Goal: Information Seeking & Learning: Learn about a topic

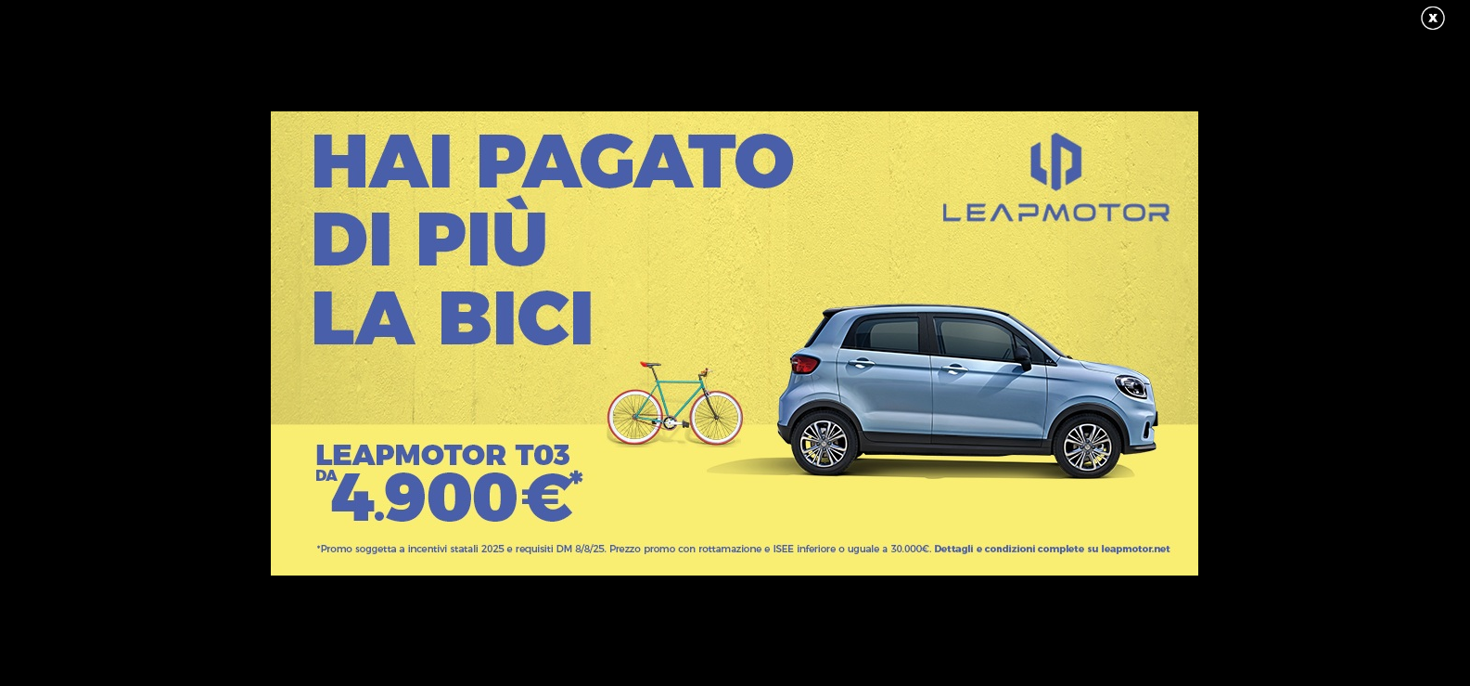
click at [1436, 25] on link at bounding box center [1442, 19] width 46 height 28
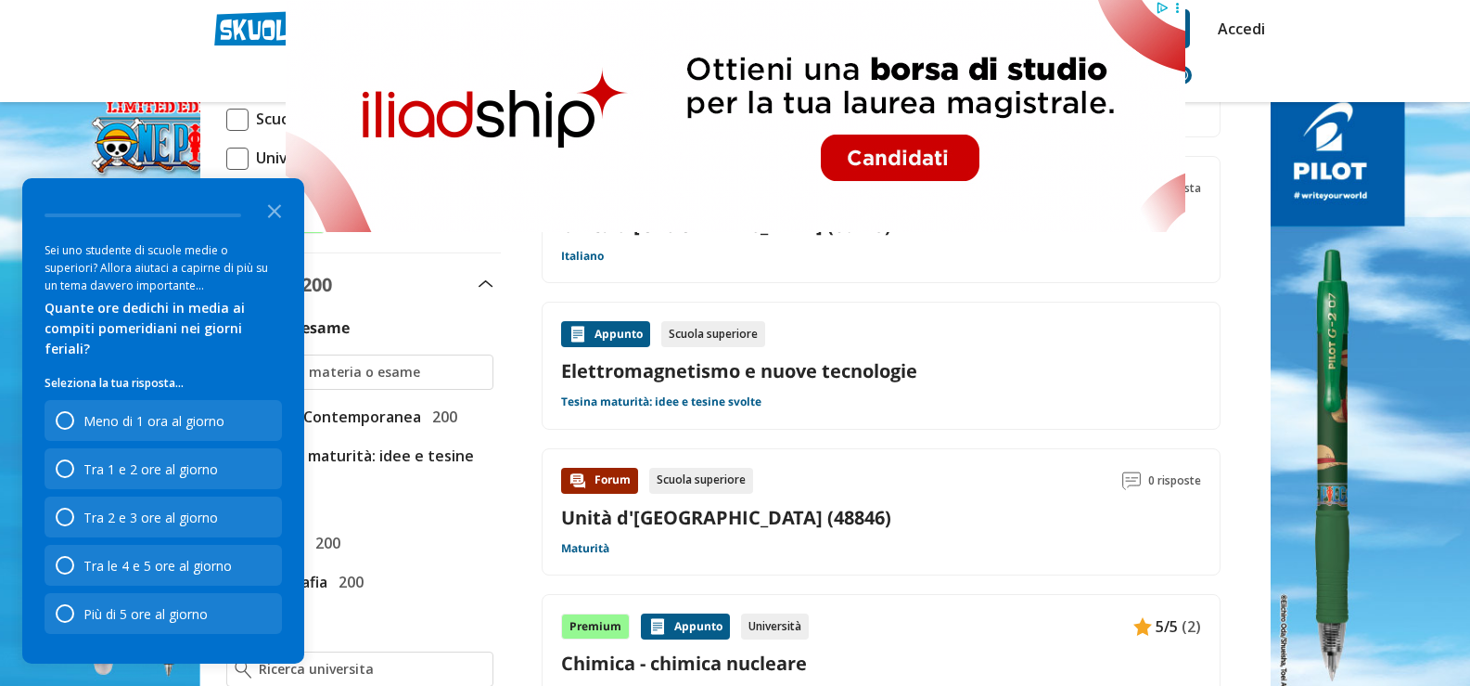
scroll to position [460, 0]
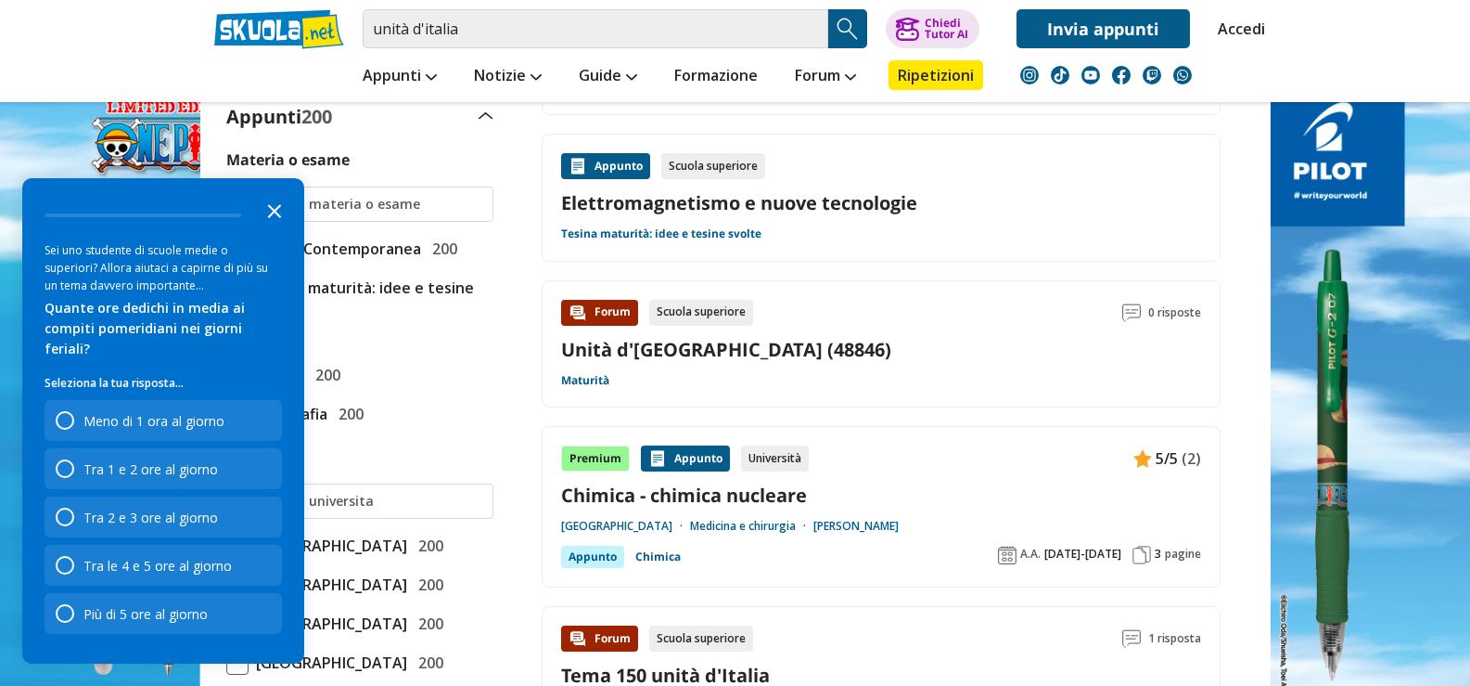
click at [276, 218] on polygon "Close the survey" at bounding box center [275, 211] width 14 height 14
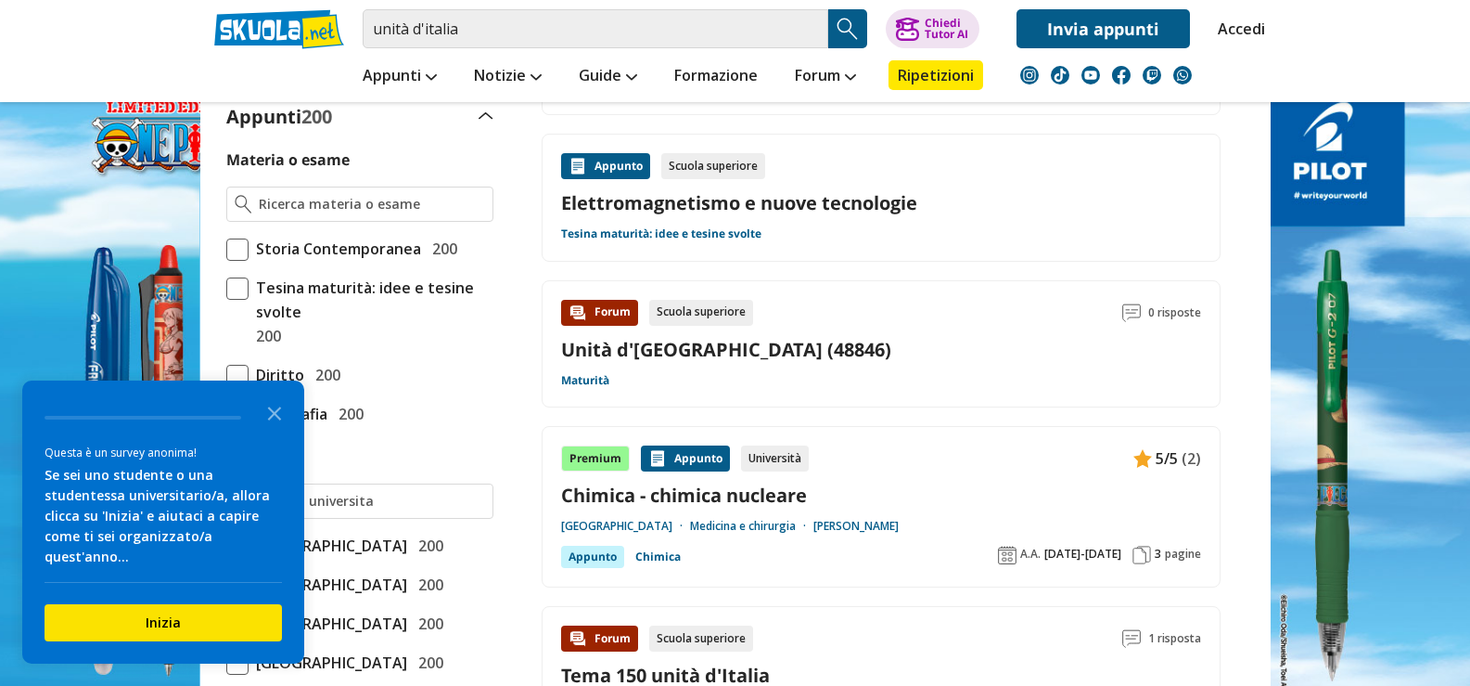
click at [271, 430] on icon "Close the survey" at bounding box center [274, 411] width 37 height 37
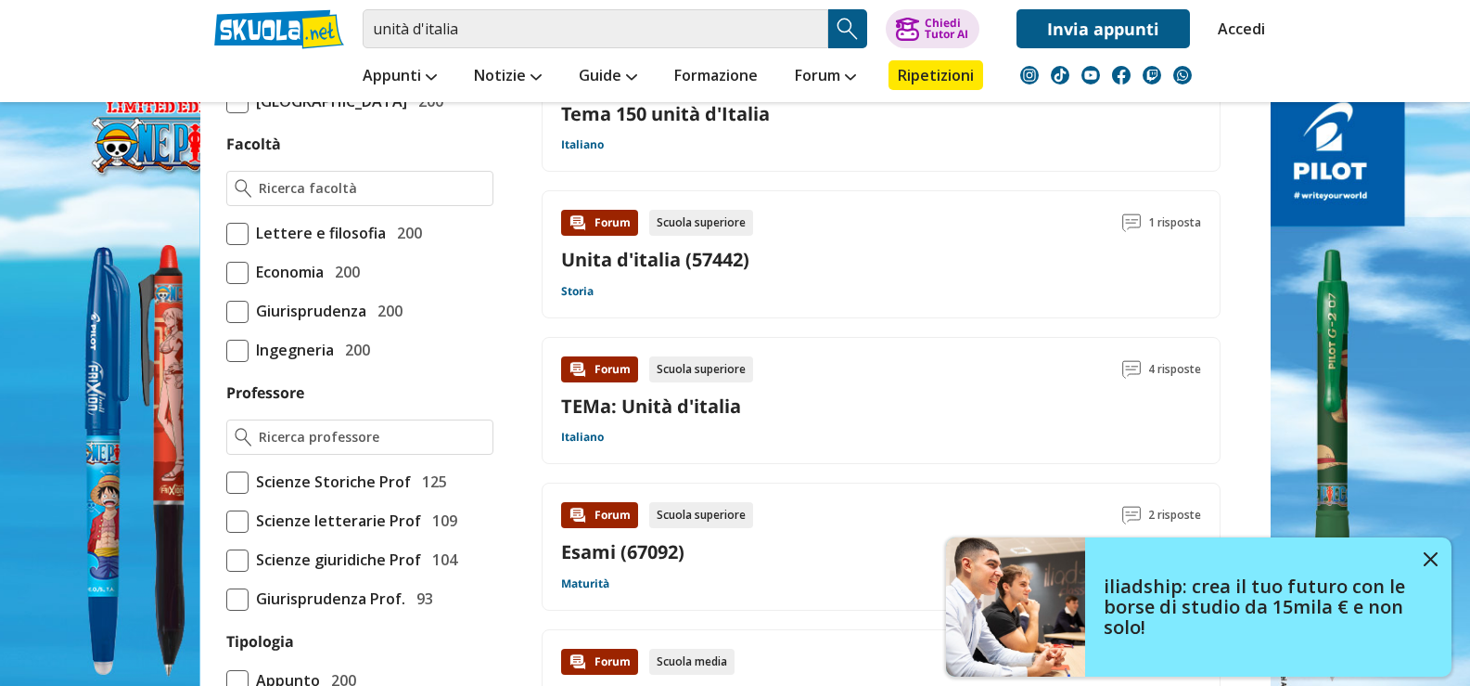
scroll to position [1032, 0]
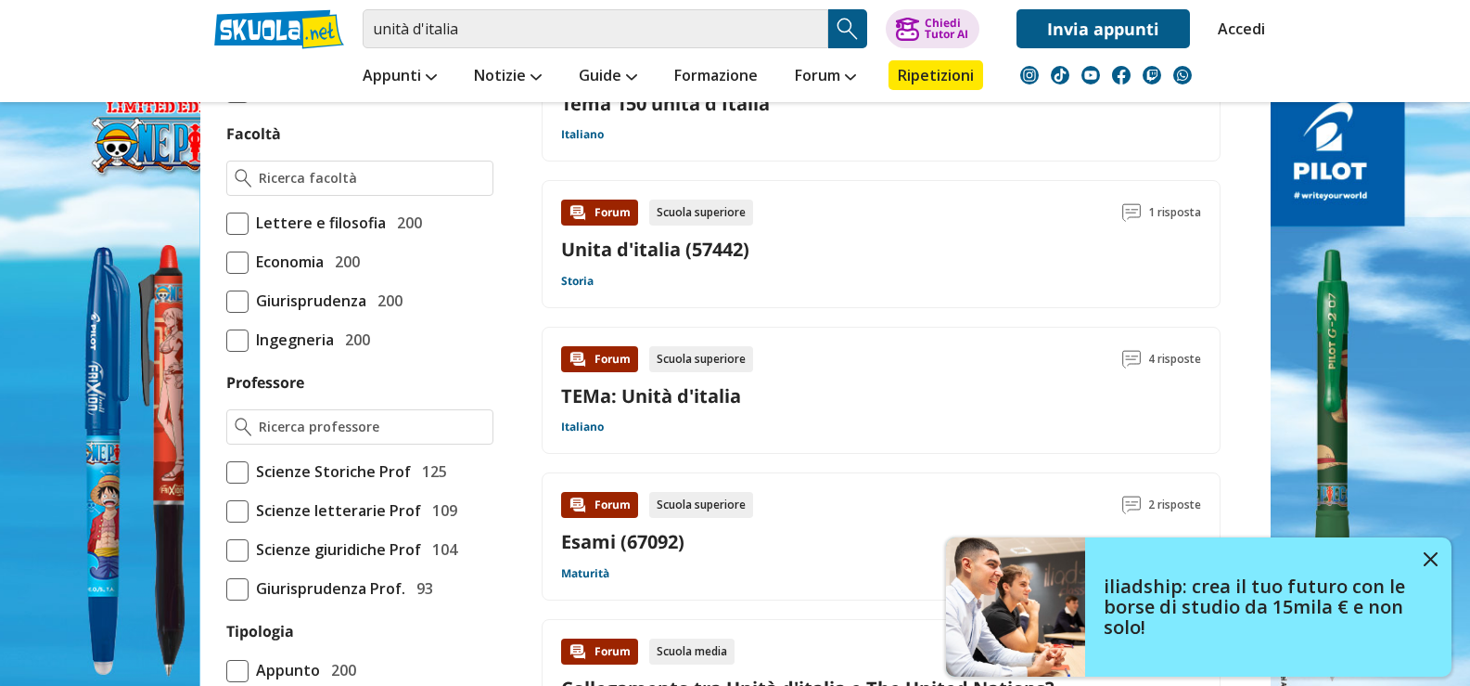
click at [587, 254] on link "Unita d'italia (57442)" at bounding box center [655, 249] width 188 height 25
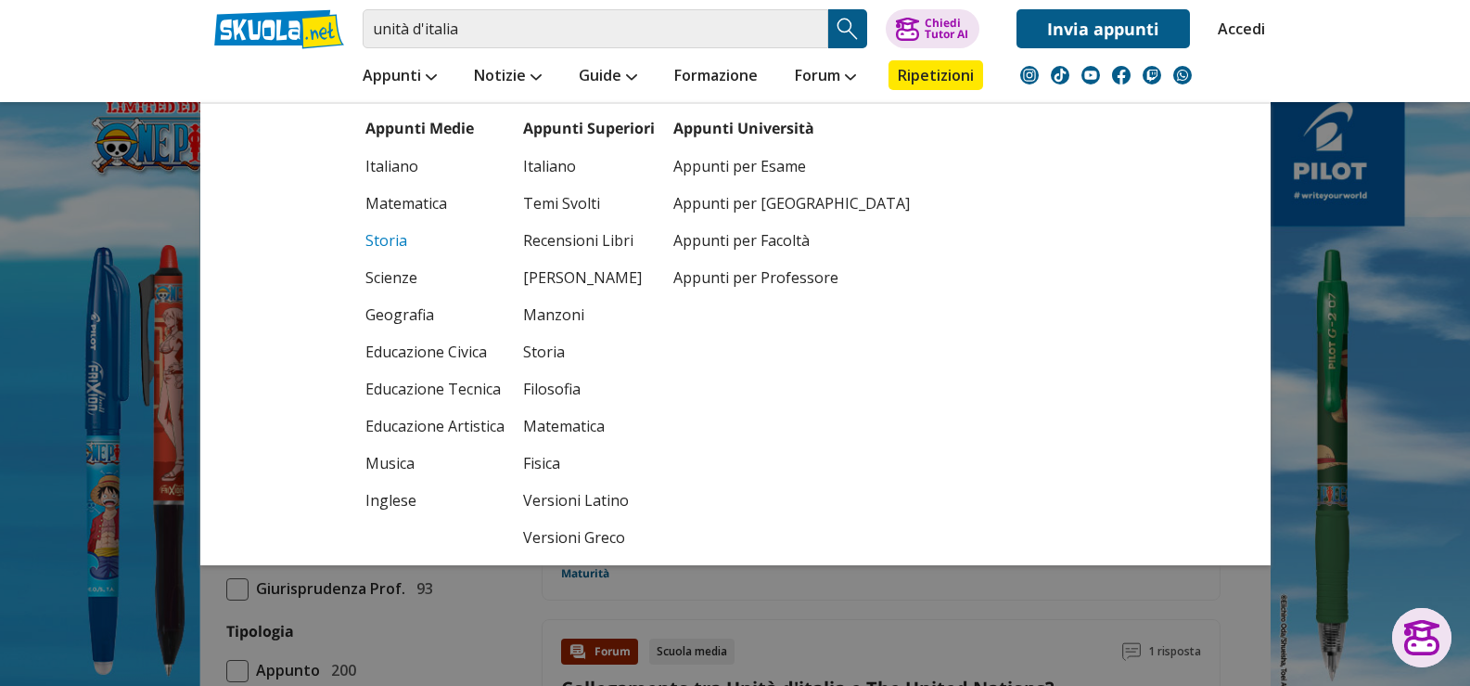
click at [382, 238] on link "Storia" at bounding box center [435, 240] width 139 height 37
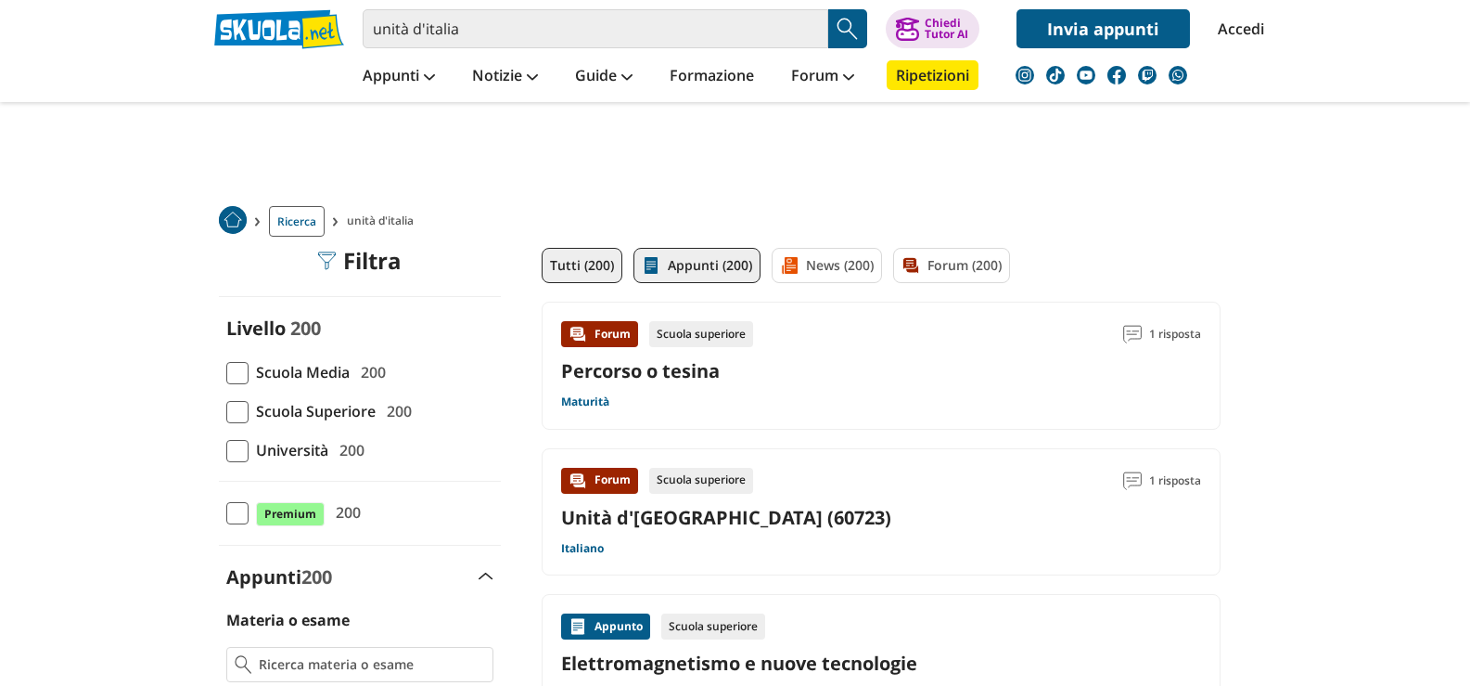
click at [699, 266] on link "Appunti (200)" at bounding box center [697, 265] width 127 height 35
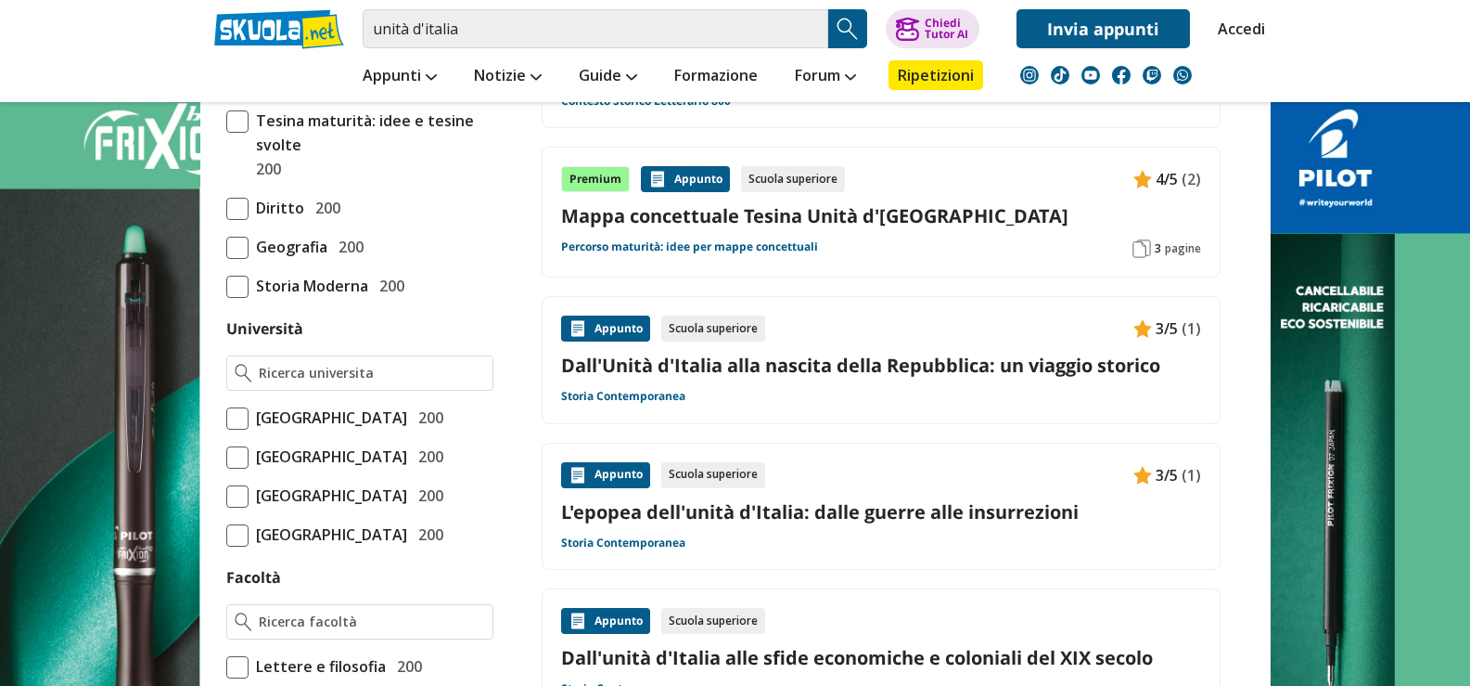
scroll to position [710, 0]
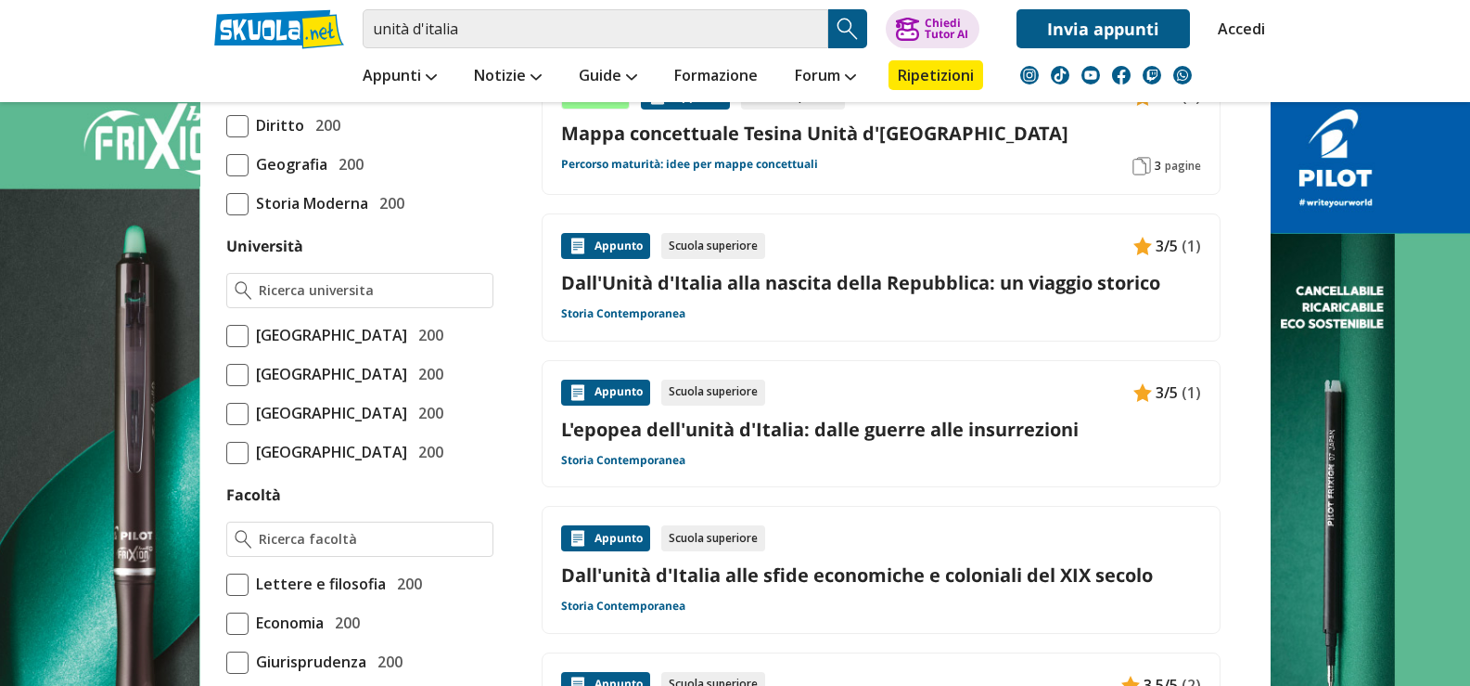
click at [778, 289] on link "Dall'Unità d'Italia alla nascita della Repubblica: un viaggio storico" at bounding box center [881, 282] width 640 height 25
